Goal: Information Seeking & Learning: Check status

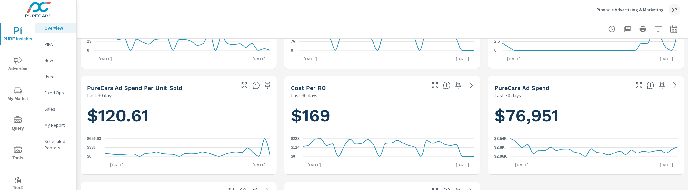
scroll to position [78, 0]
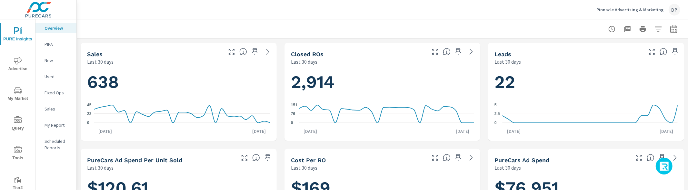
scroll to position [0, 0]
click at [662, 170] on button "button" at bounding box center [664, 165] width 17 height 17
click at [665, 166] on icon "button" at bounding box center [665, 166] width 10 height 11
